Goal: Task Accomplishment & Management: Manage account settings

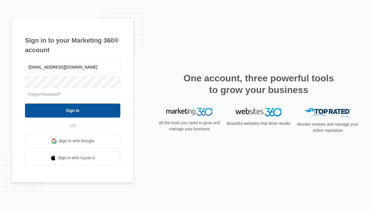
click at [73, 110] on input "Sign In" at bounding box center [72, 110] width 95 height 14
